Goal: Transaction & Acquisition: Purchase product/service

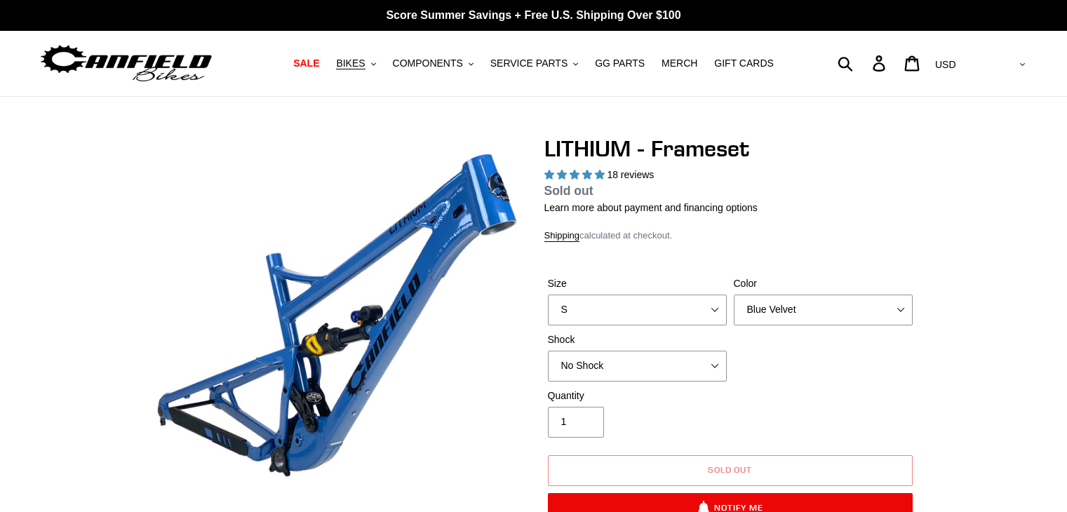
select select "highest-rating"
drag, startPoint x: 0, startPoint y: 0, endPoint x: 805, endPoint y: 312, distance: 863.8
click at [805, 312] on select "Blue Velvet Stealth Black" at bounding box center [823, 310] width 179 height 31
select select "Stealth Black"
click at [734, 295] on select "Blue Velvet Stealth Black" at bounding box center [823, 310] width 179 height 31
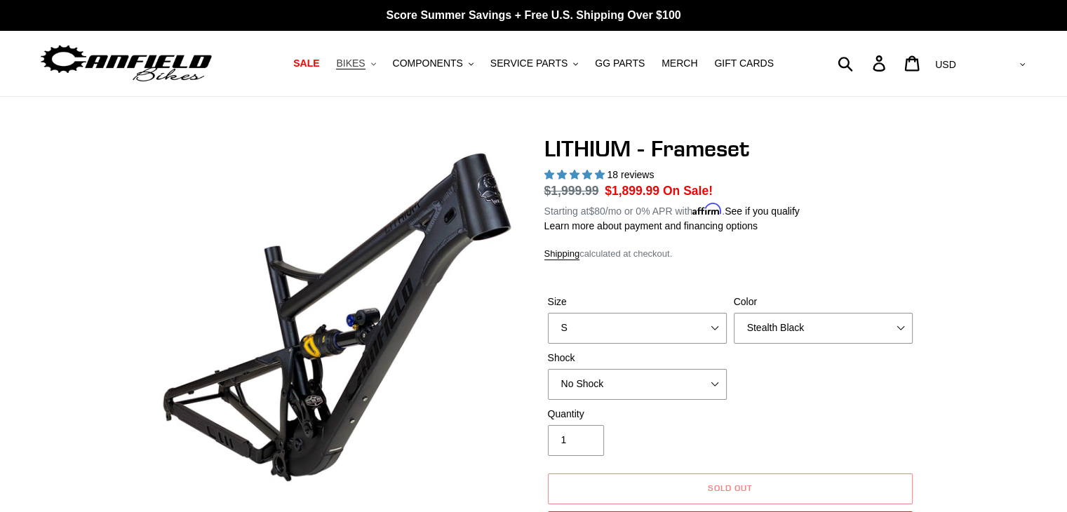
click at [365, 60] on span "BIKES" at bounding box center [350, 64] width 29 height 12
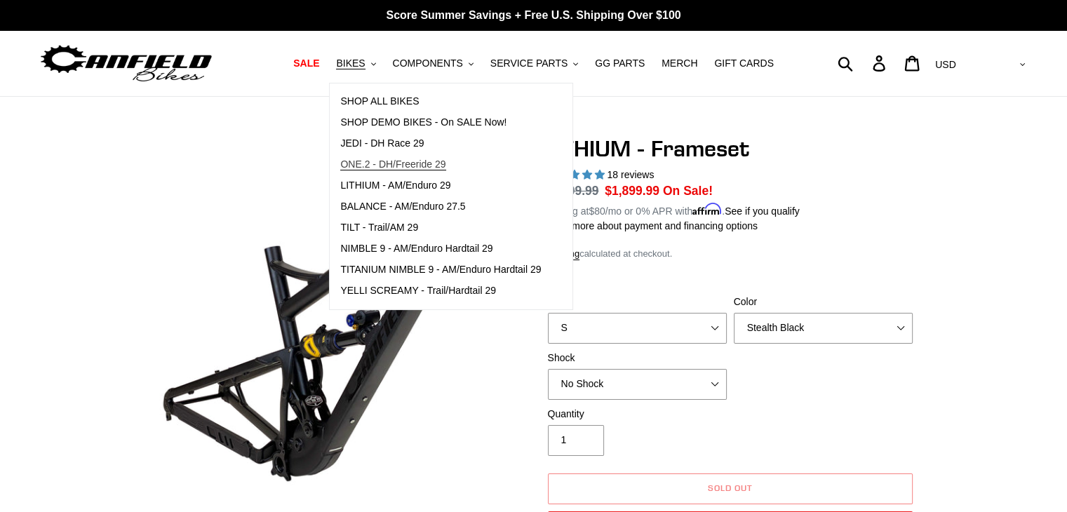
click at [370, 160] on span "ONE.2 - DH/Freeride 29" at bounding box center [392, 165] width 105 height 12
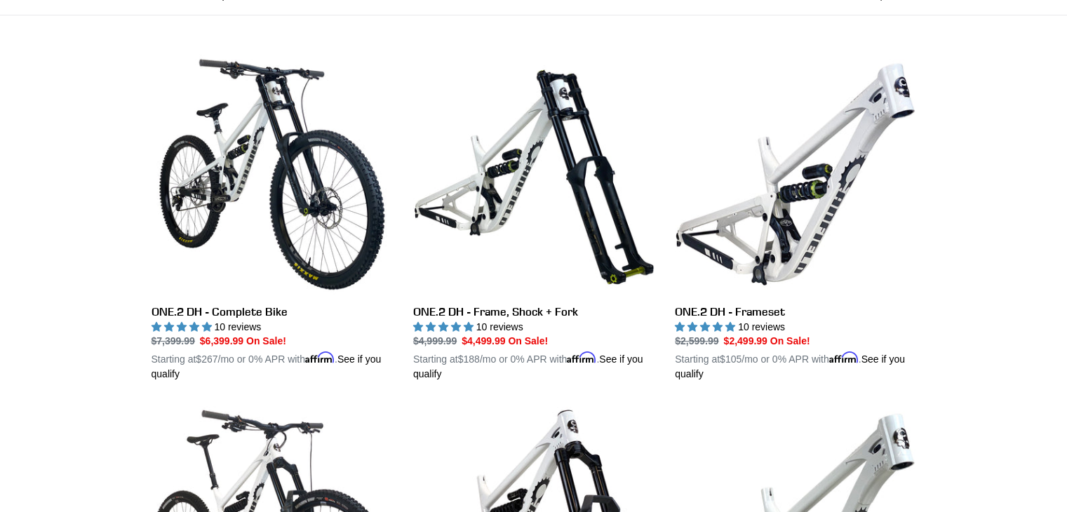
scroll to position [390, 0]
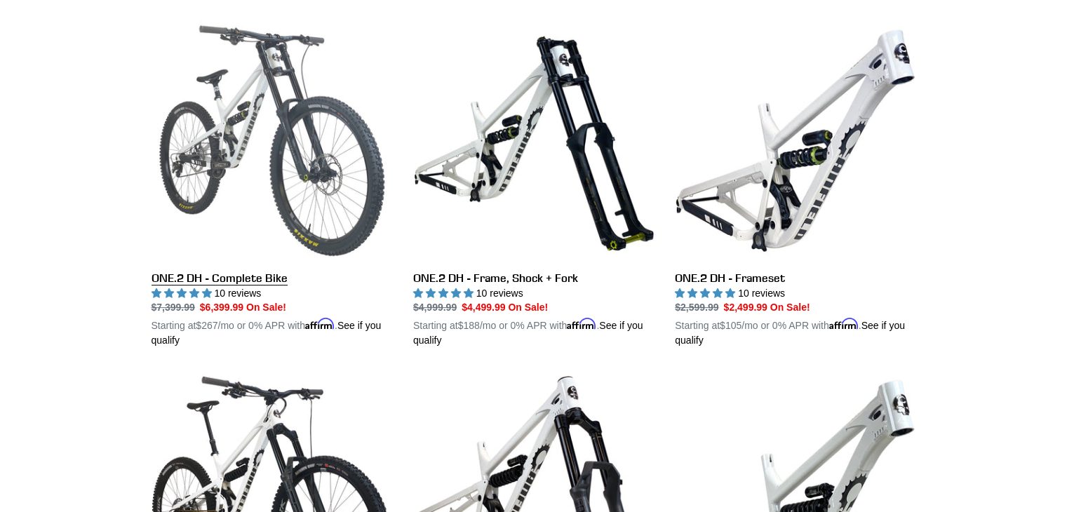
click at [236, 287] on link "ONE.2 DH - Complete Bike" at bounding box center [272, 184] width 241 height 328
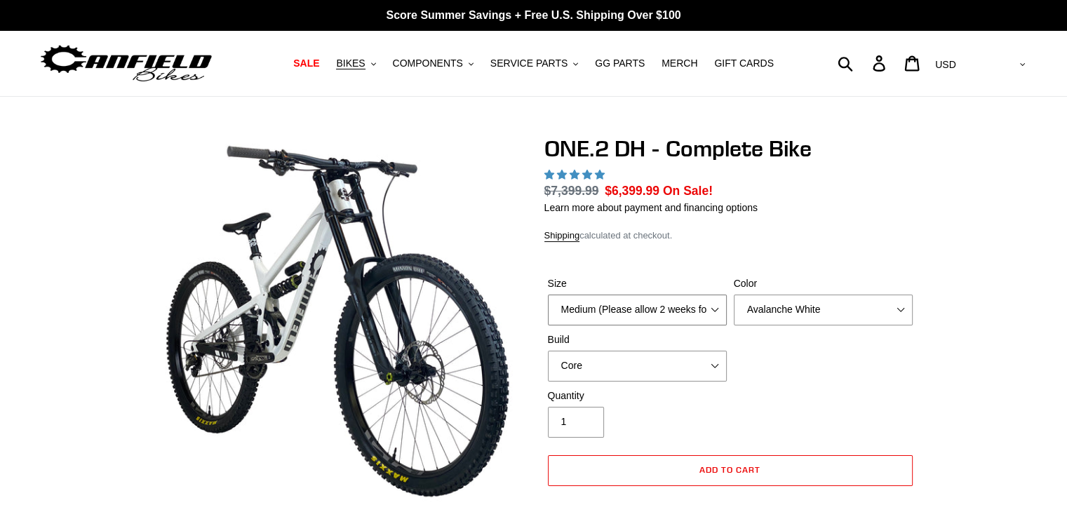
click at [674, 302] on select "Medium (Please allow 2 weeks for delivery) Large (Sold Out)" at bounding box center [637, 310] width 179 height 31
select select "highest-rating"
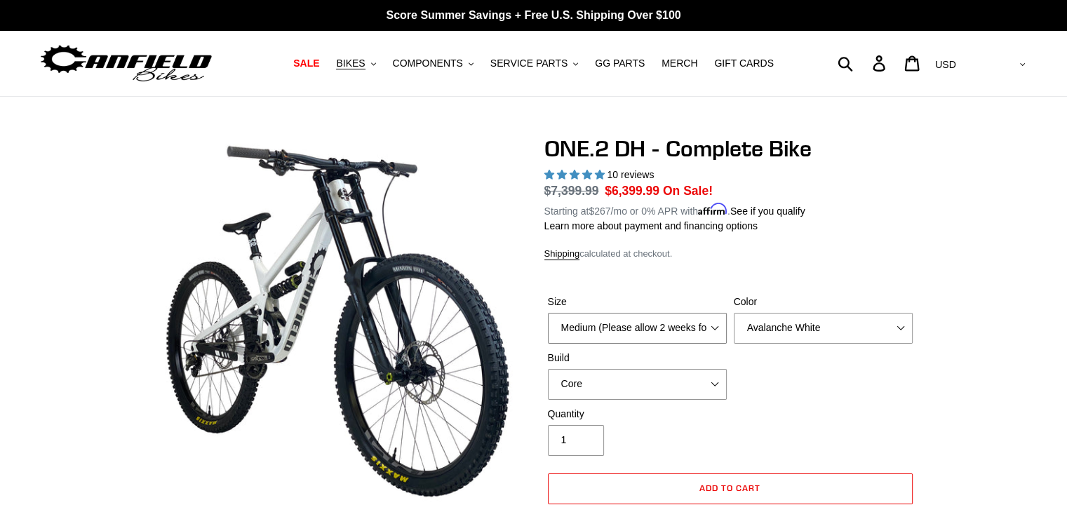
click at [548, 313] on select "Medium (Please allow 2 weeks for delivery) Large (Sold Out)" at bounding box center [637, 328] width 179 height 31
click at [797, 321] on select "Avalanche White Bentonite Grey" at bounding box center [823, 328] width 179 height 31
click at [790, 385] on div "Size Medium (Please allow 2 weeks for delivery) Large (Sold Out) Color Avalanch…" at bounding box center [730, 351] width 372 height 112
click at [797, 326] on select "Avalanche White Bentonite Grey" at bounding box center [823, 328] width 179 height 31
select select "Bentonite Grey"
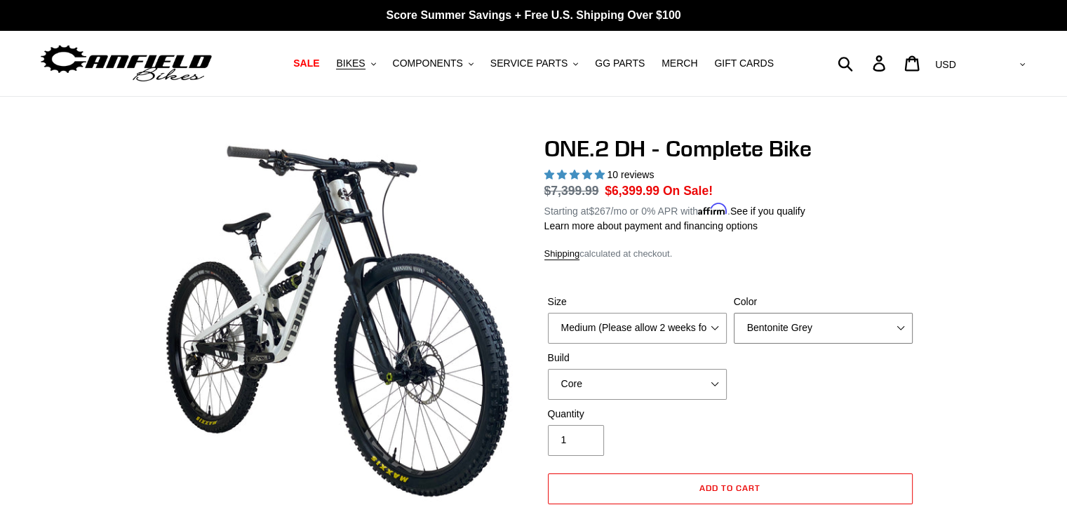
click at [734, 313] on select "Avalanche White Bentonite Grey" at bounding box center [823, 328] width 179 height 31
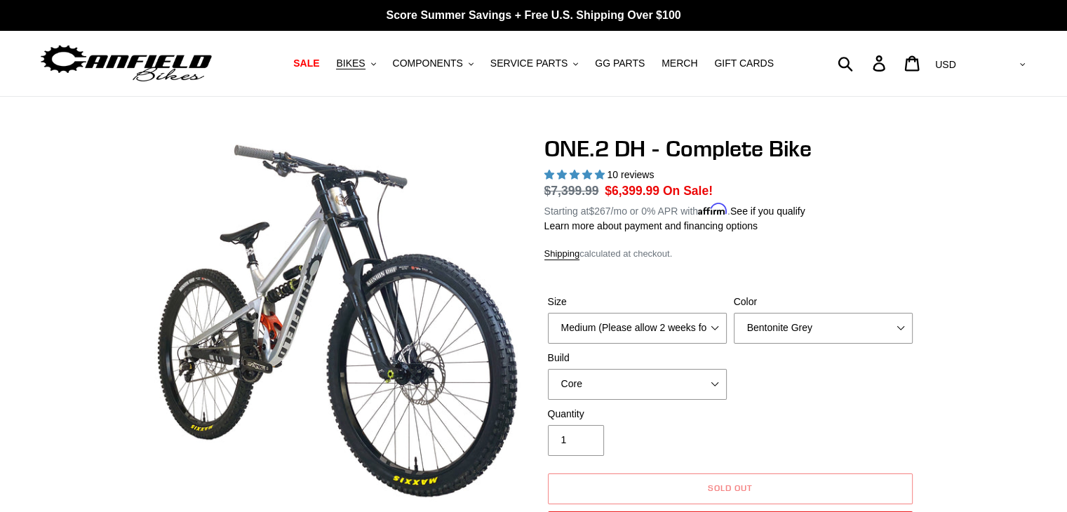
click at [777, 368] on div "Size Medium (Please allow 2 weeks for delivery) Large (Sold Out) Color Avalanch…" at bounding box center [730, 351] width 372 height 112
